Goal: Information Seeking & Learning: Learn about a topic

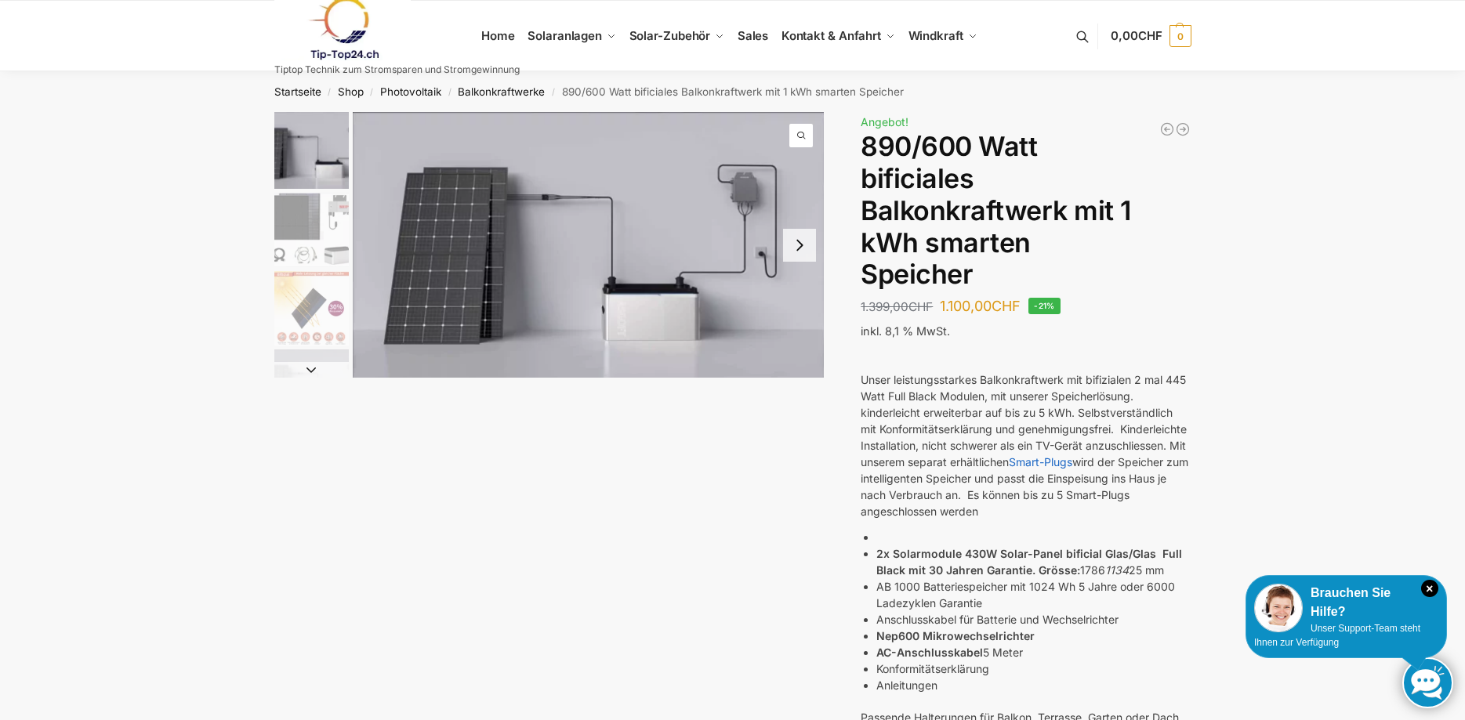
click at [807, 239] on button "Next slide" at bounding box center [799, 245] width 33 height 33
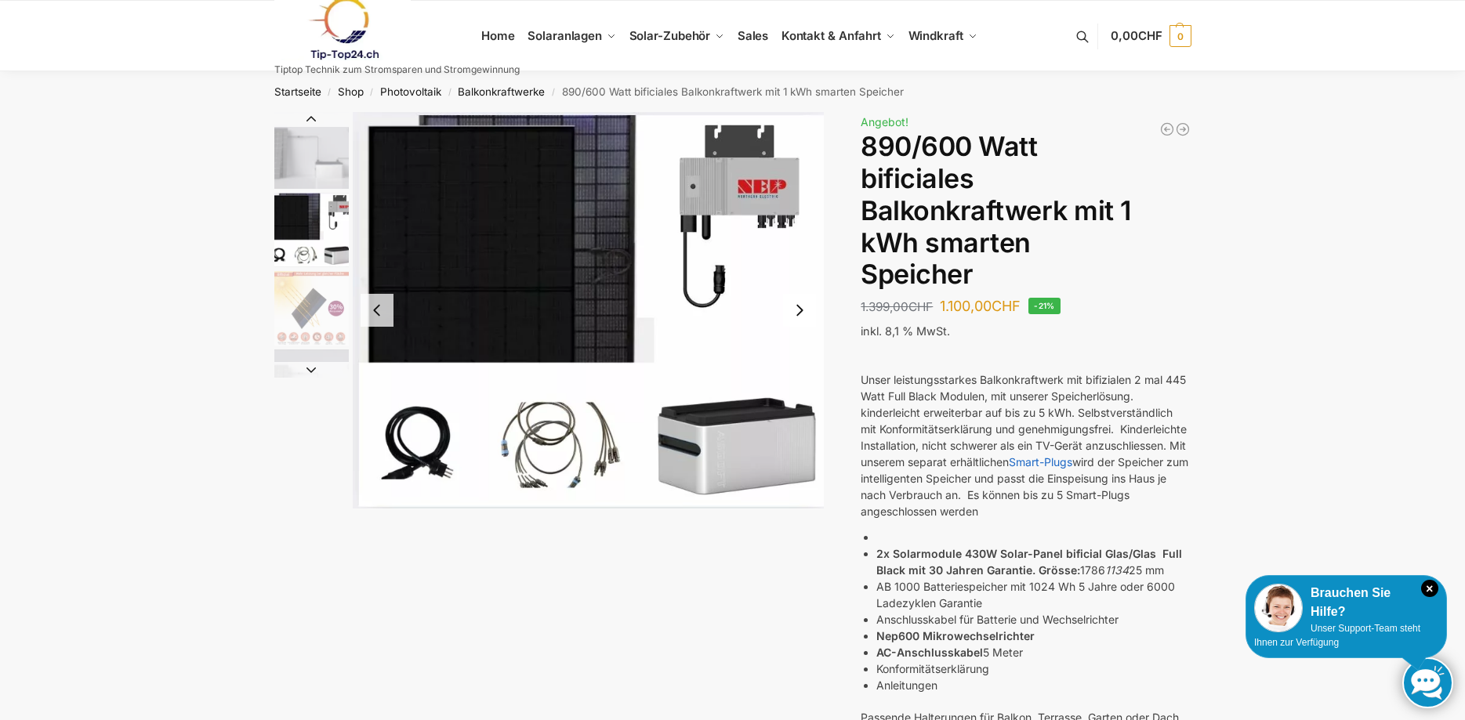
click at [807, 239] on img "2 / 7" at bounding box center [589, 310] width 472 height 397
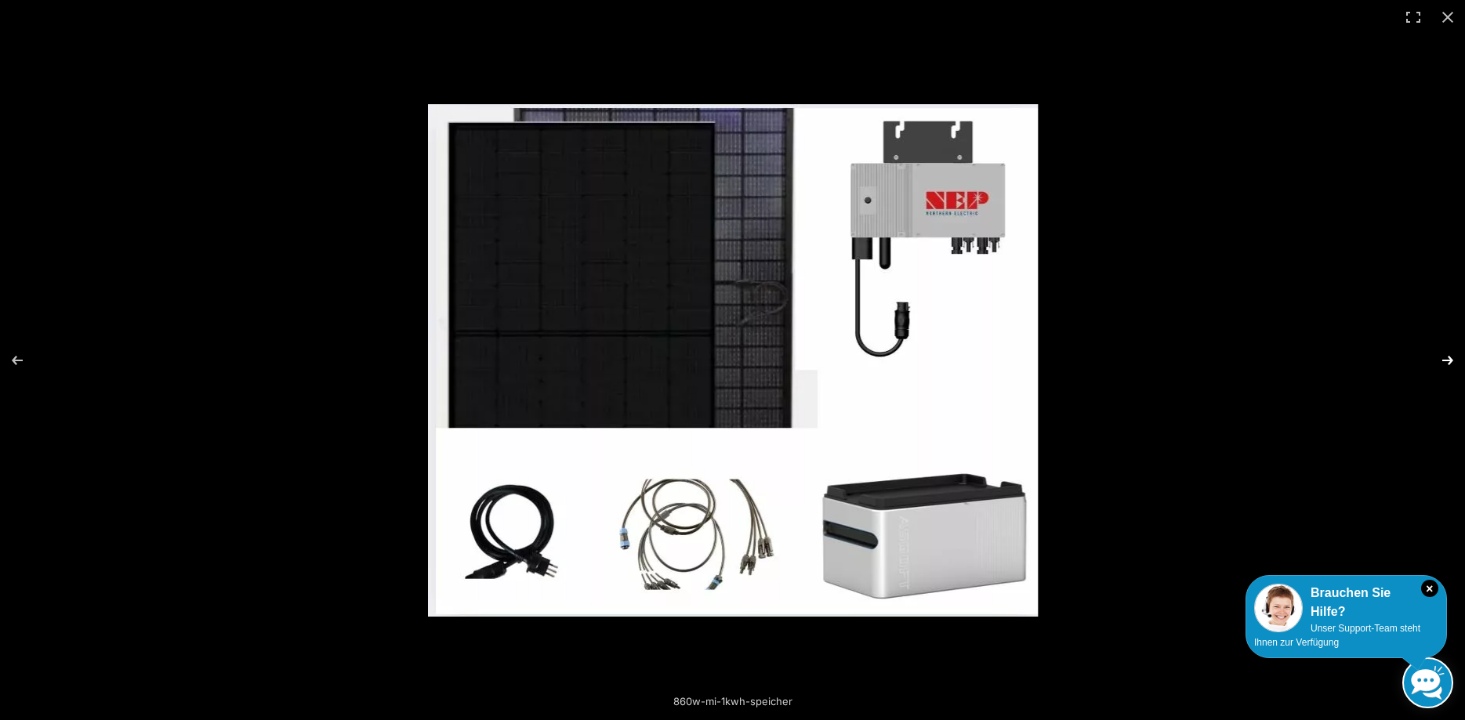
click at [1446, 361] on button "Next (arrow right)" at bounding box center [1437, 360] width 55 height 78
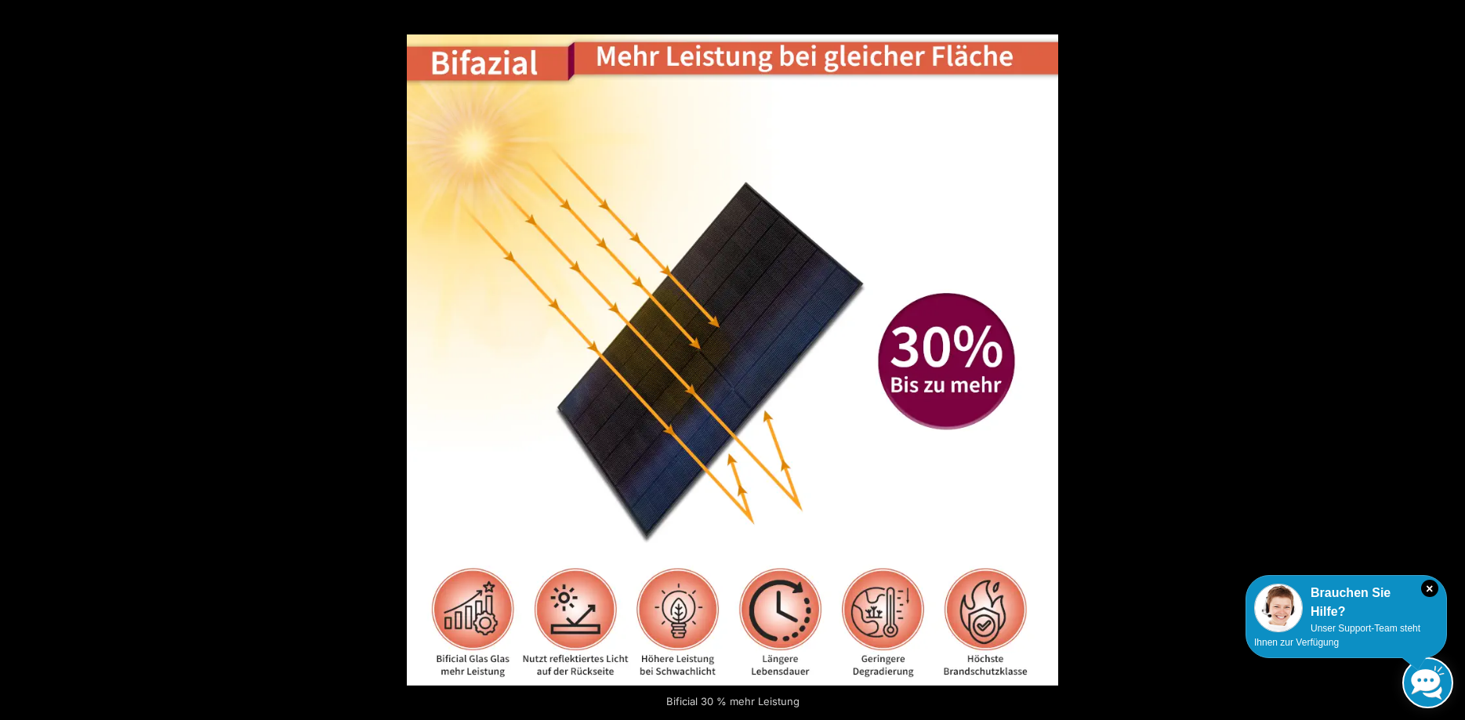
click at [1446, 361] on button "Next (arrow right)" at bounding box center [1437, 360] width 55 height 78
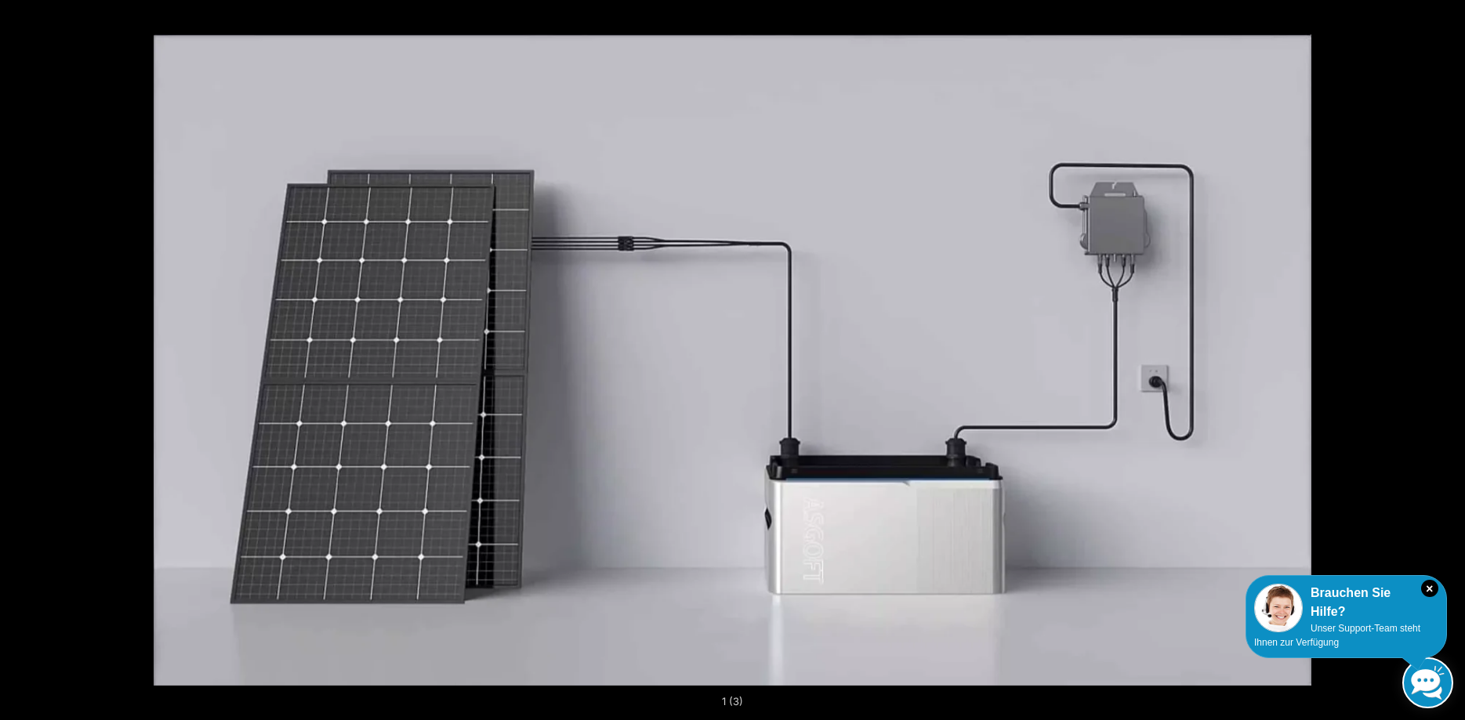
click at [1446, 361] on button "Next (arrow right)" at bounding box center [1437, 360] width 55 height 78
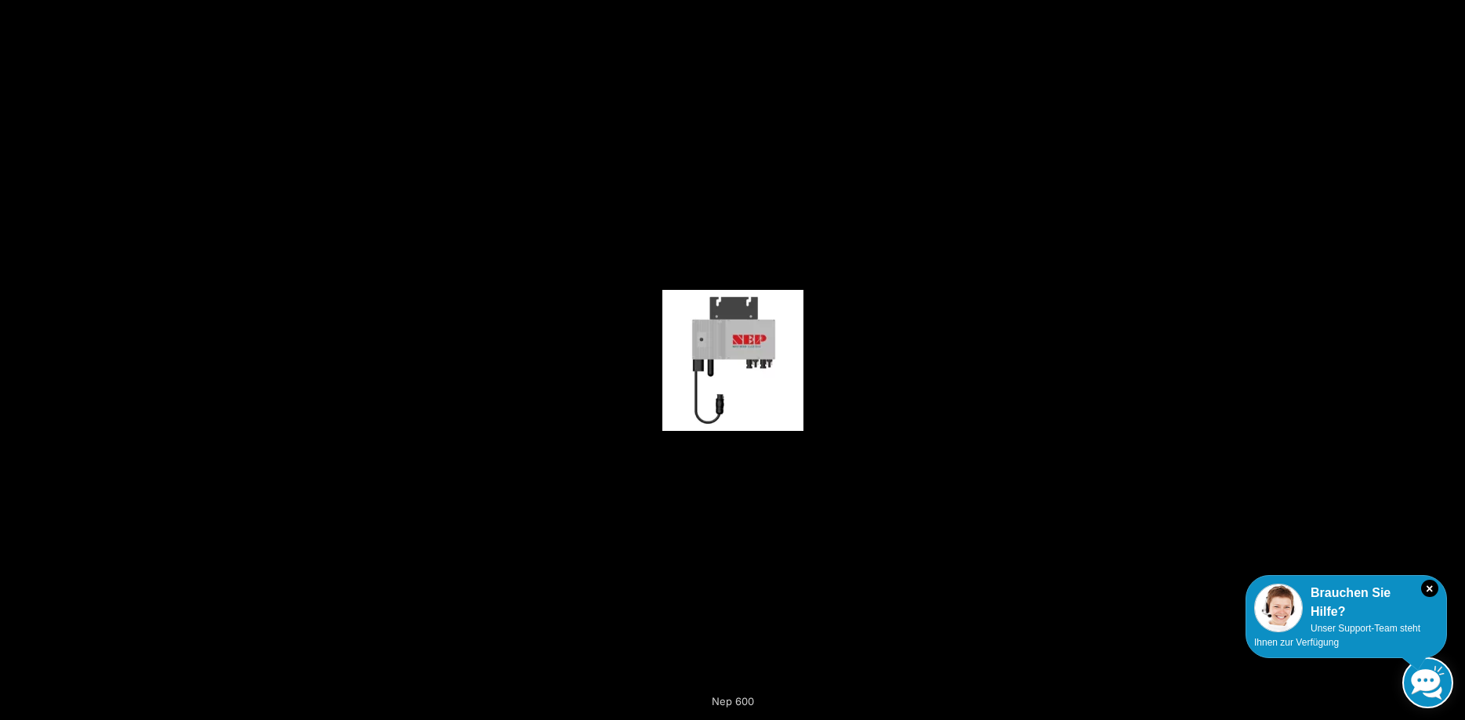
click at [1446, 361] on button "Next (arrow right)" at bounding box center [1437, 360] width 55 height 78
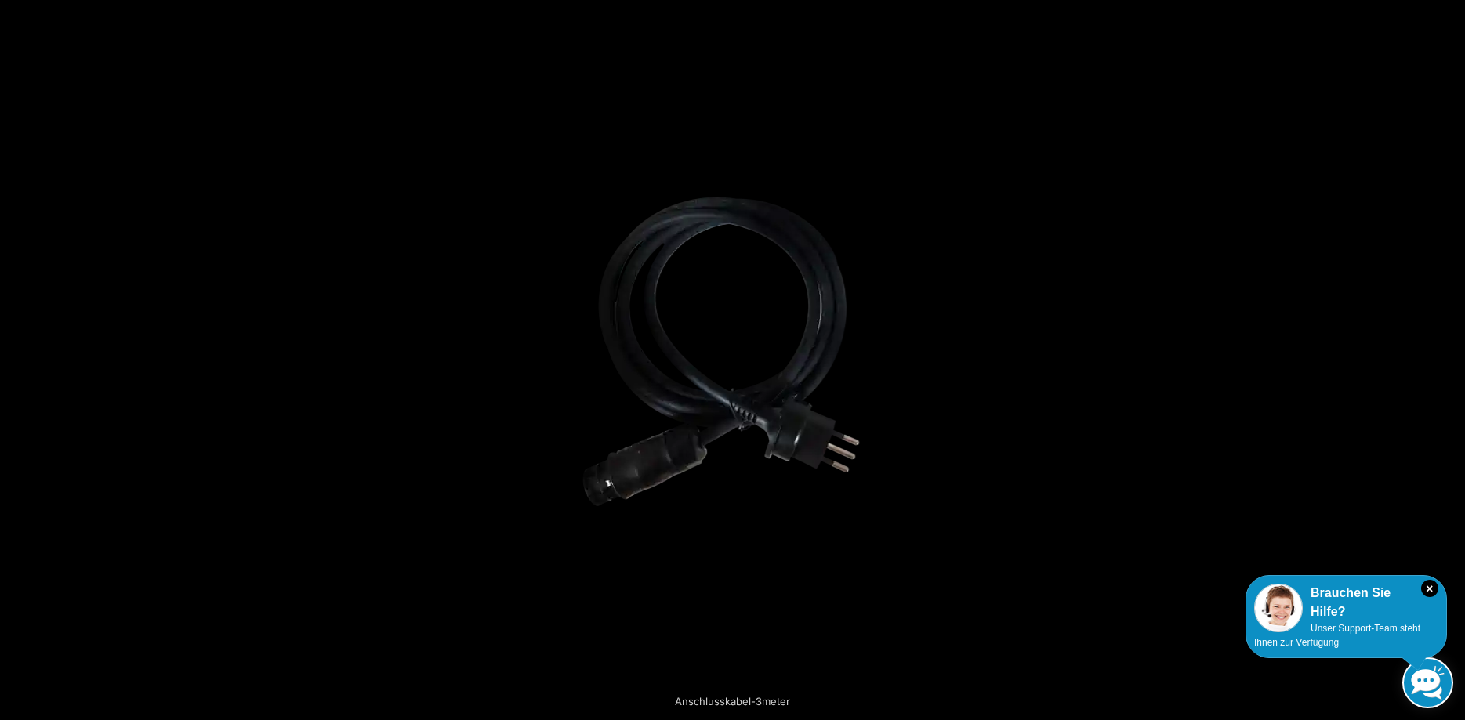
click at [1446, 361] on button "Next (arrow right)" at bounding box center [1437, 360] width 55 height 78
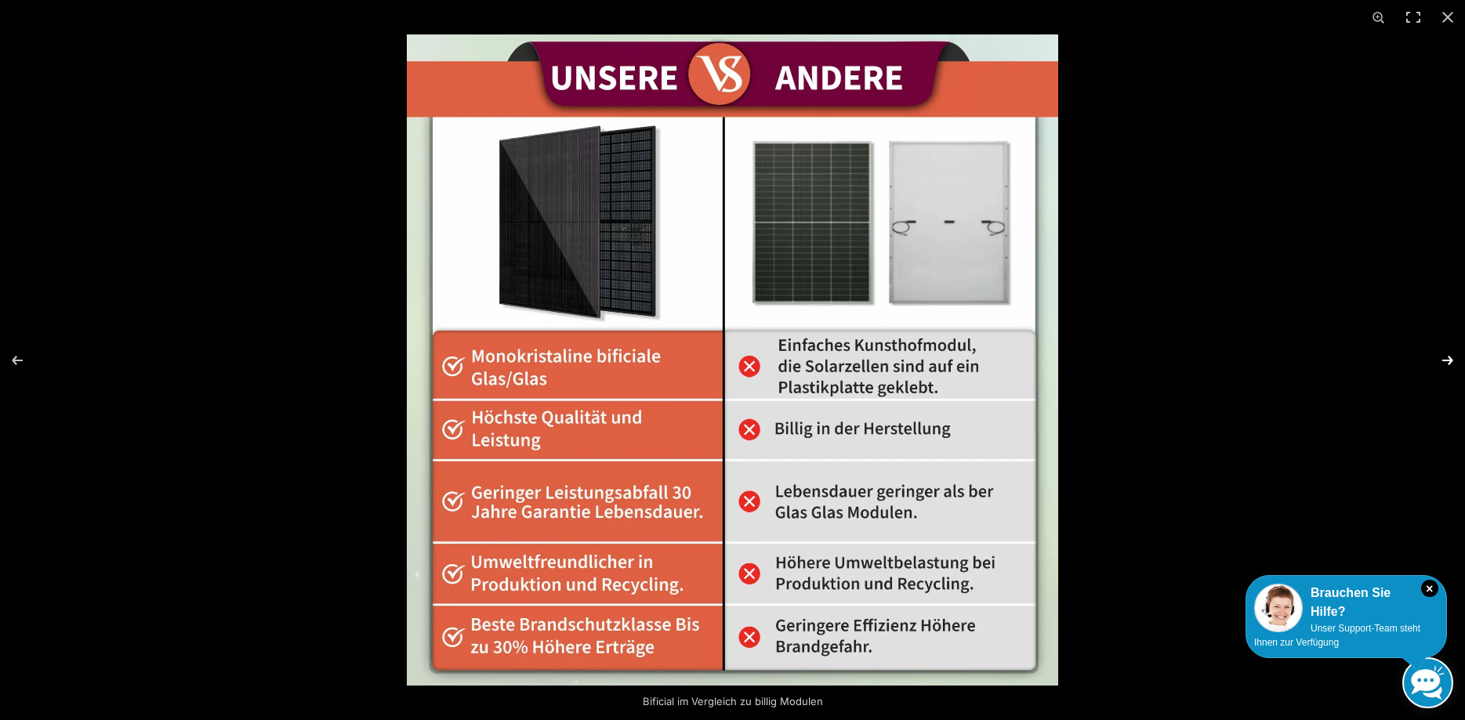
click at [1446, 359] on button "Next (arrow right)" at bounding box center [1437, 360] width 55 height 78
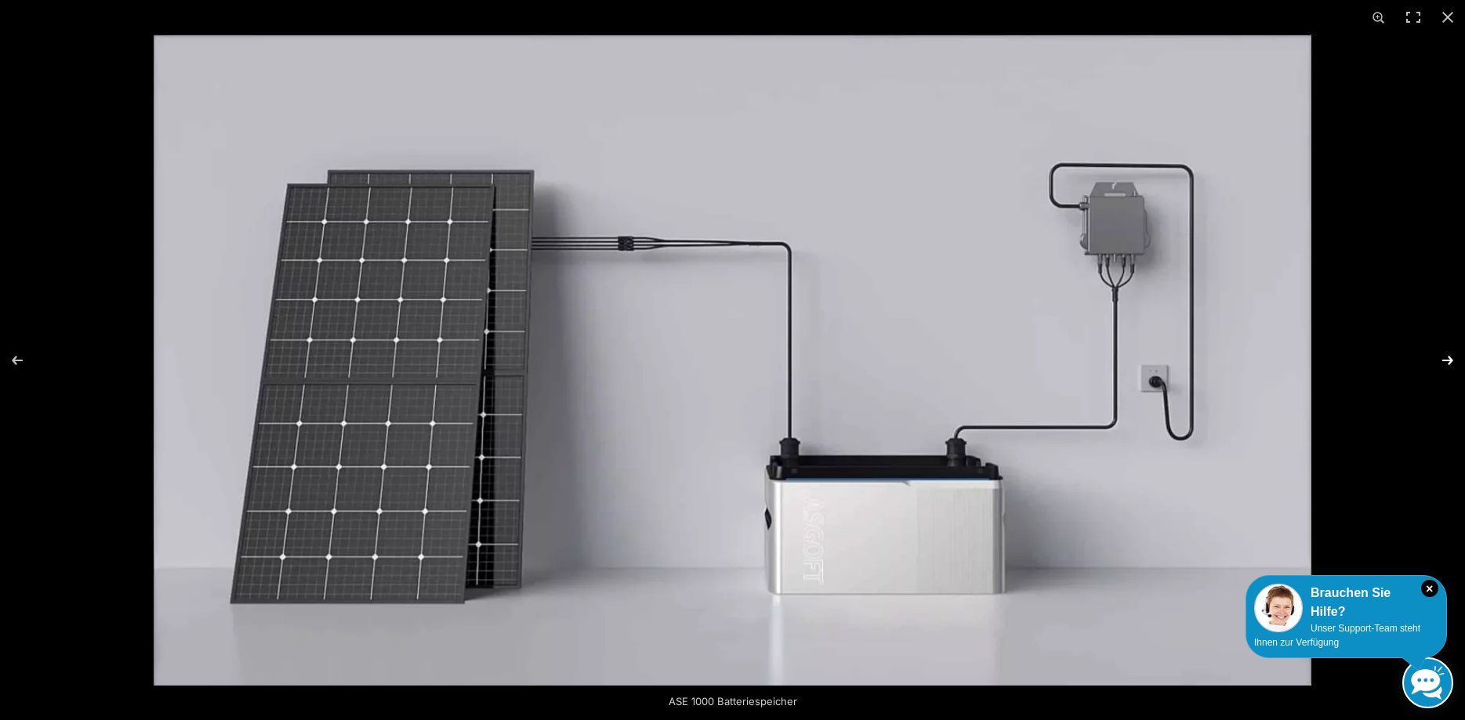
click at [1446, 359] on button "Next (arrow right)" at bounding box center [1437, 360] width 55 height 78
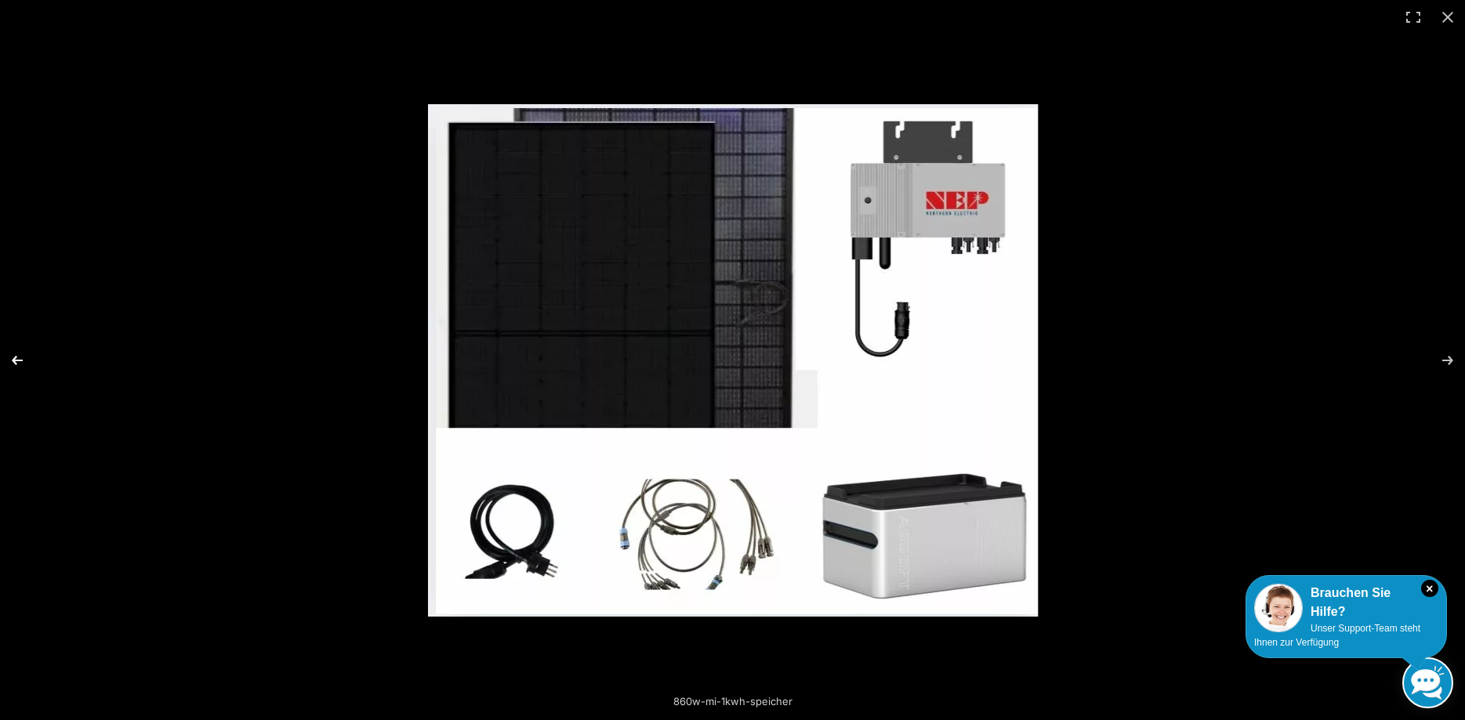
click at [10, 365] on button "Previous (arrow left)" at bounding box center [27, 360] width 55 height 78
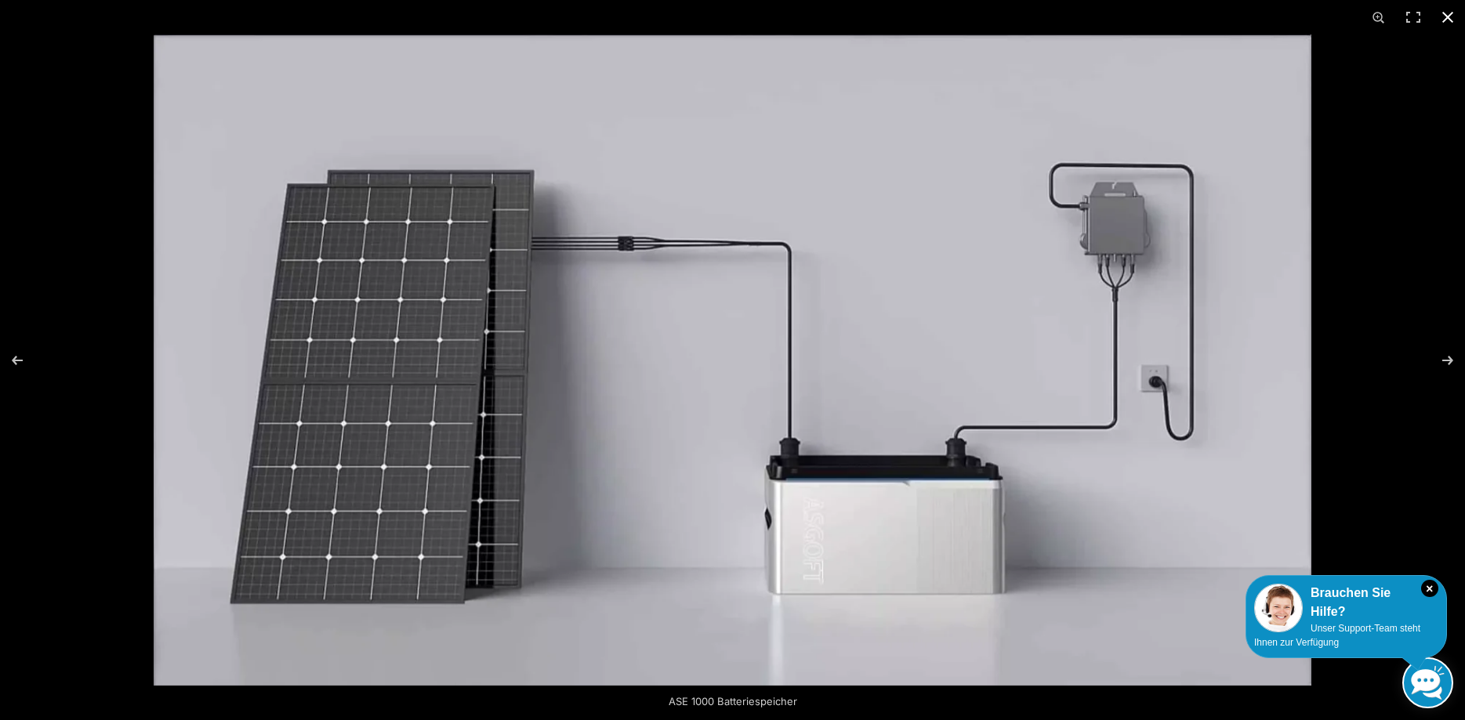
click at [1444, 24] on button "Close (Esc)" at bounding box center [1448, 17] width 34 height 34
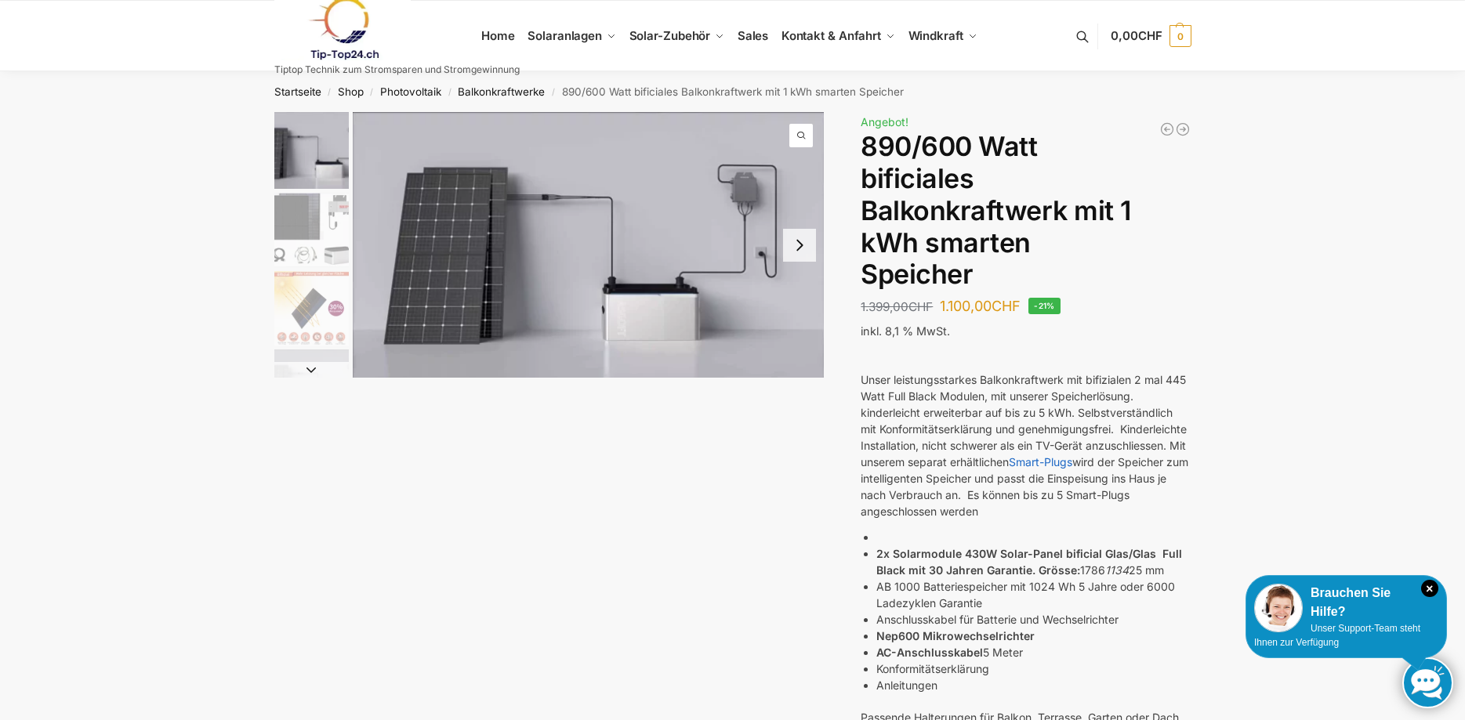
click at [959, 218] on h1 "890/600 Watt bificiales Balkonkraftwerk mit 1 kWh smarten Speicher" at bounding box center [1026, 211] width 330 height 160
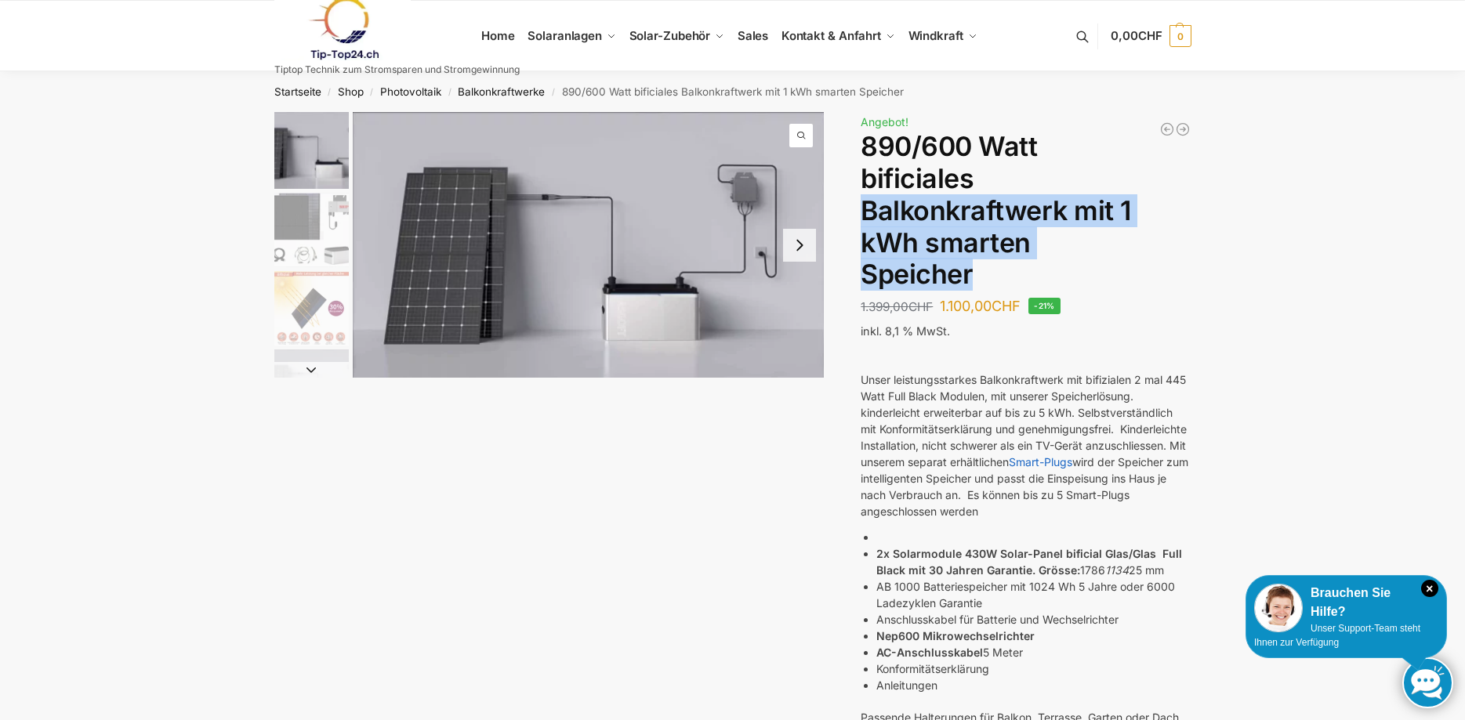
drag, startPoint x: 959, startPoint y: 218, endPoint x: 967, endPoint y: 274, distance: 56.3
click at [967, 274] on h1 "890/600 Watt bificiales Balkonkraftwerk mit 1 kWh smarten Speicher" at bounding box center [1026, 211] width 330 height 160
copy h1 "Balkonkraftwerk mit 1 kWh smarten Speicher"
click at [807, 256] on button "Next slide" at bounding box center [799, 245] width 33 height 33
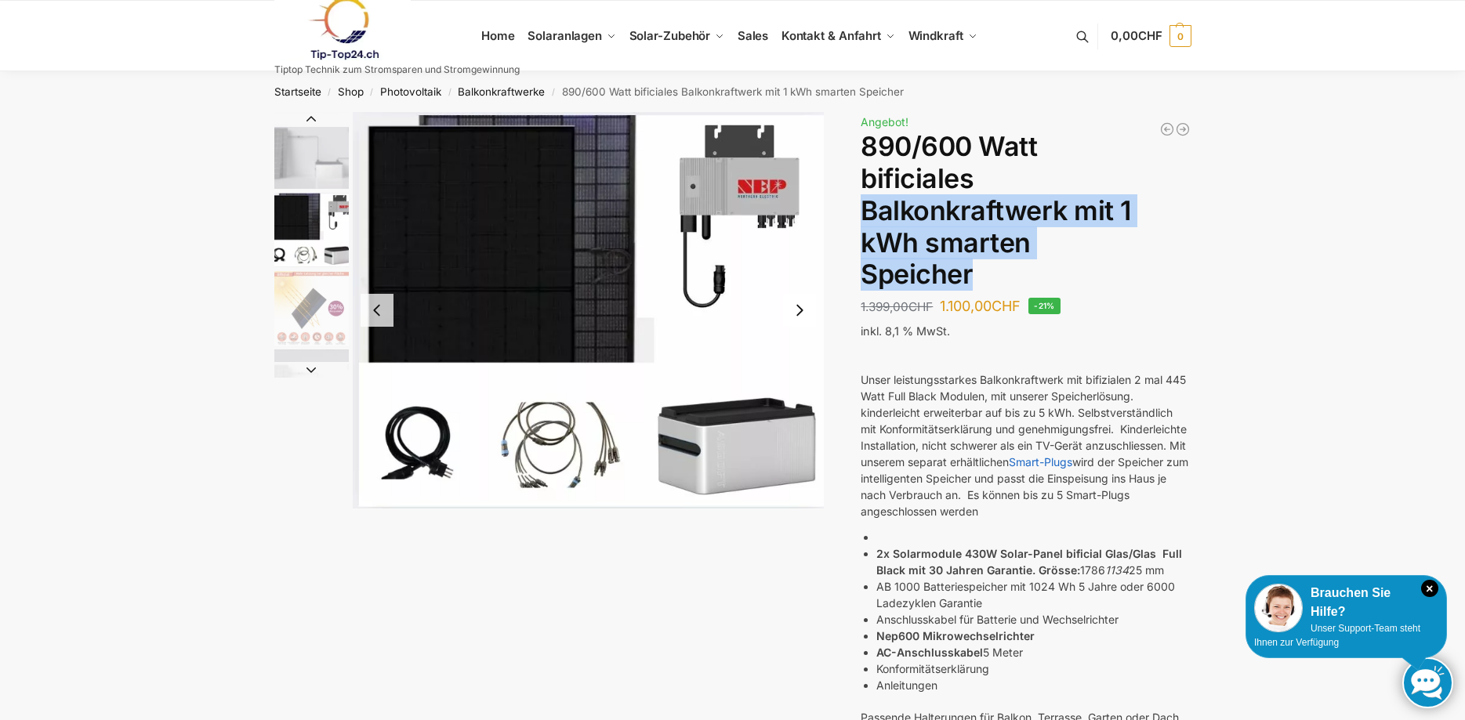
click at [807, 256] on img "2 / 7" at bounding box center [589, 310] width 472 height 397
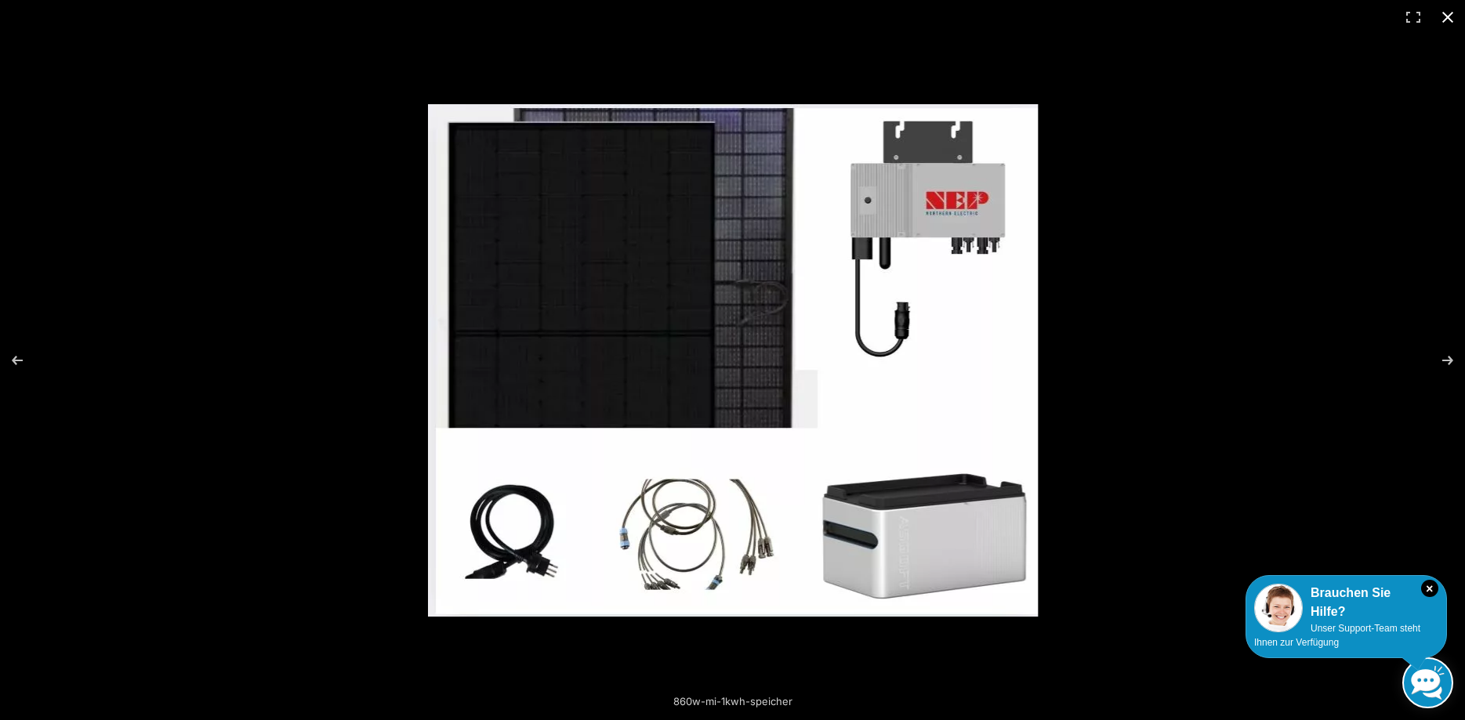
click at [1451, 15] on button "Close (Esc)" at bounding box center [1448, 17] width 34 height 34
